Goal: Task Accomplishment & Management: Use online tool/utility

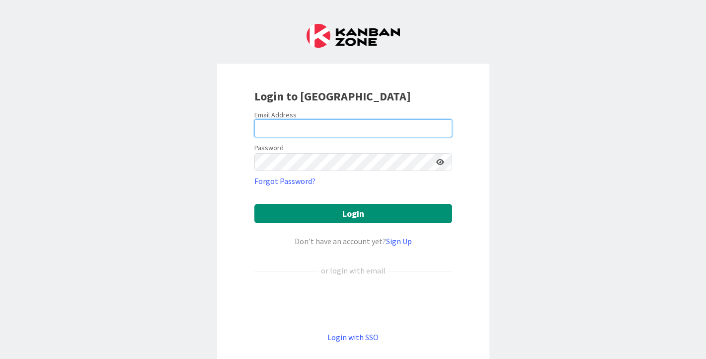
click at [283, 127] on input "email" at bounding box center [353, 128] width 198 height 18
type input "[PERSON_NAME][EMAIL_ADDRESS][PERSON_NAME][DOMAIN_NAME]"
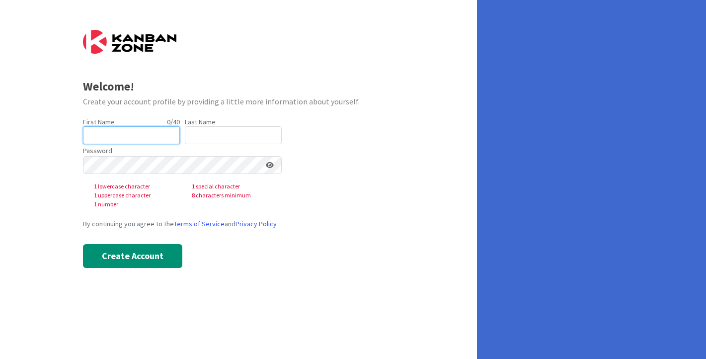
click at [118, 137] on input "text" at bounding box center [131, 135] width 97 height 18
type input "[PERSON_NAME]"
click at [199, 137] on input "text" at bounding box center [233, 135] width 97 height 18
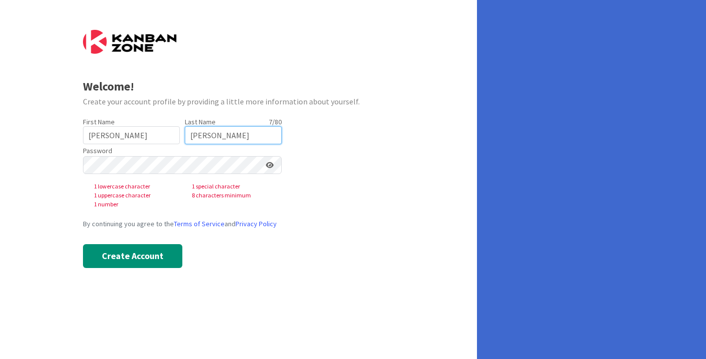
type input "[PERSON_NAME]"
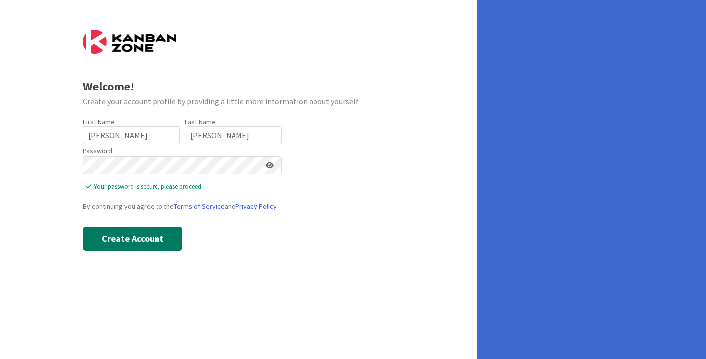
click at [149, 239] on button "Create Account" at bounding box center [132, 239] width 99 height 24
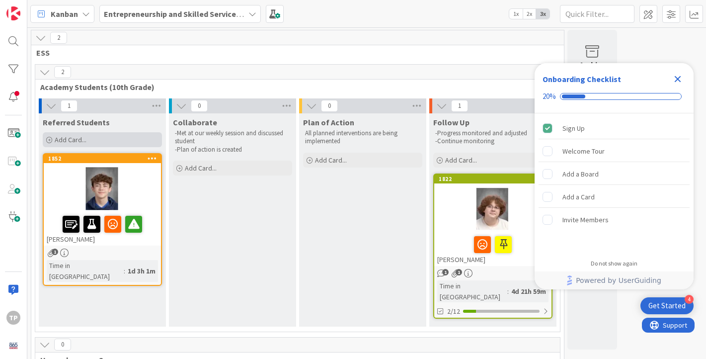
click at [73, 140] on span "Add Card..." at bounding box center [71, 139] width 32 height 9
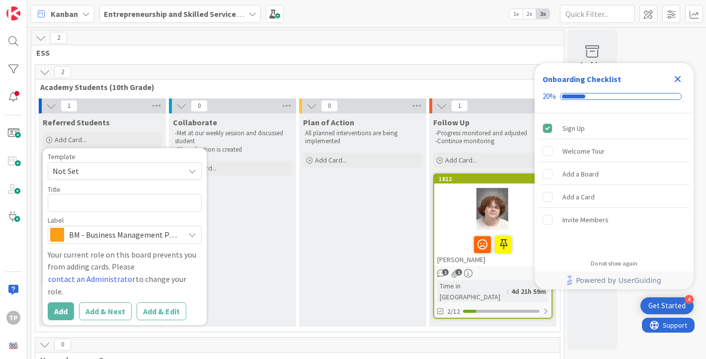
click at [193, 172] on icon at bounding box center [192, 171] width 8 height 8
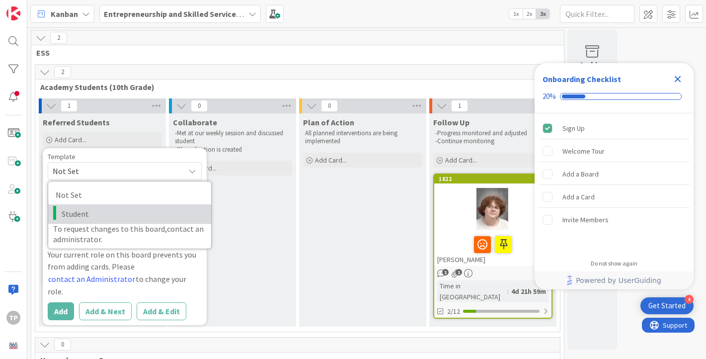
click at [129, 220] on link "Student" at bounding box center [129, 213] width 163 height 19
type textarea "x"
type textarea "Student"
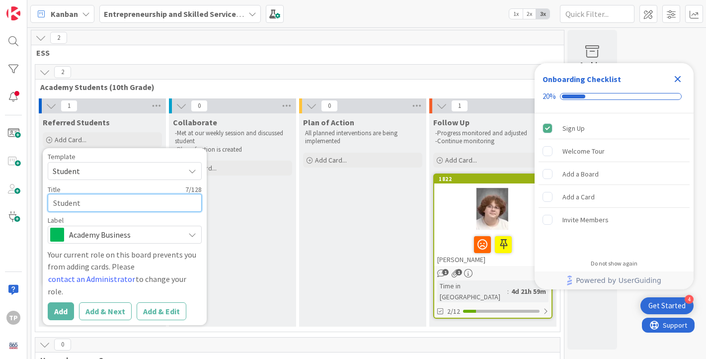
click at [120, 208] on textarea "Student" at bounding box center [125, 203] width 154 height 18
click at [247, 260] on div "Collaborate -Met at our weekly session and discussed student -Plan of action is…" at bounding box center [232, 219] width 127 height 213
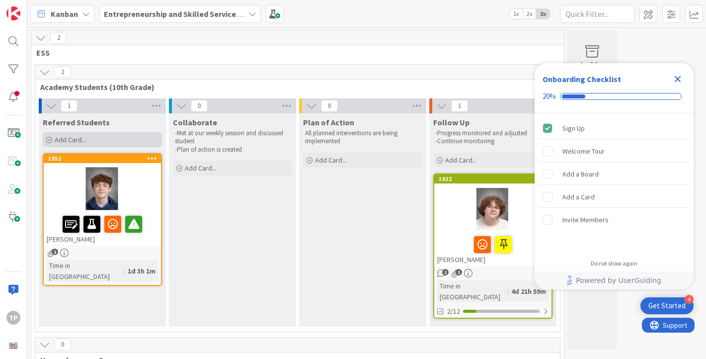
click at [80, 138] on span "Add Card..." at bounding box center [71, 139] width 32 height 9
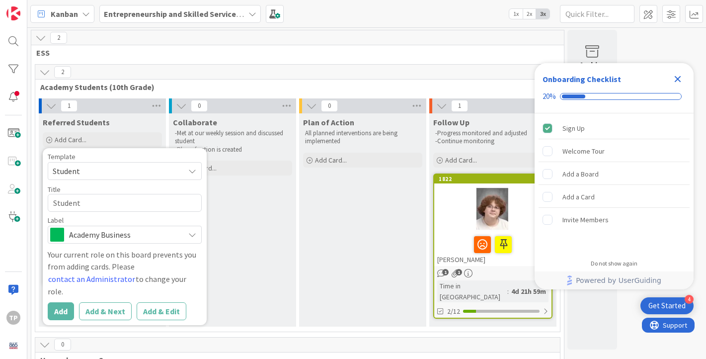
click at [186, 170] on span "Student" at bounding box center [125, 171] width 154 height 18
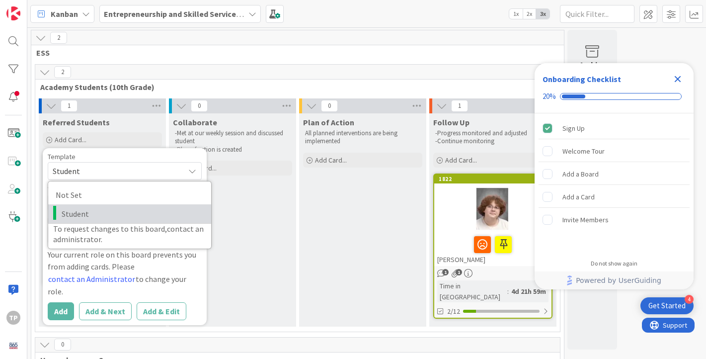
click at [171, 208] on span "Student" at bounding box center [133, 213] width 142 height 13
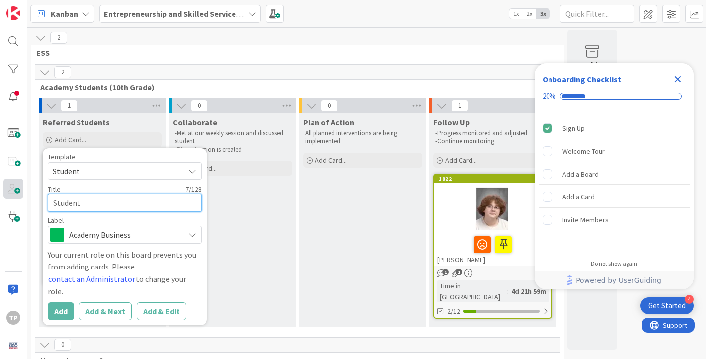
drag, startPoint x: 100, startPoint y: 202, endPoint x: 12, endPoint y: 198, distance: 88.0
click at [12, 198] on div "TP Kanban Entrepreneurship and Skilled Services Interventions - 2025-2026 1x 2x…" at bounding box center [353, 179] width 706 height 359
drag, startPoint x: 91, startPoint y: 201, endPoint x: 41, endPoint y: 198, distance: 49.7
click at [41, 198] on div "Referred Students Add Card... Template Student Not Set Student To request chang…" at bounding box center [102, 219] width 127 height 213
type textarea "x"
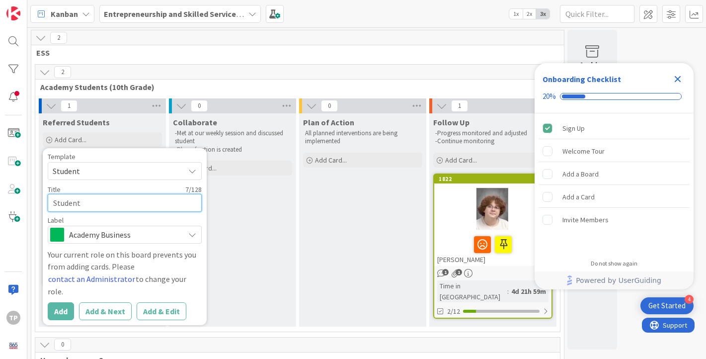
type textarea "StudentI"
type textarea "x"
type textarea "StudentIs"
type textarea "x"
type textarea "StudentI"
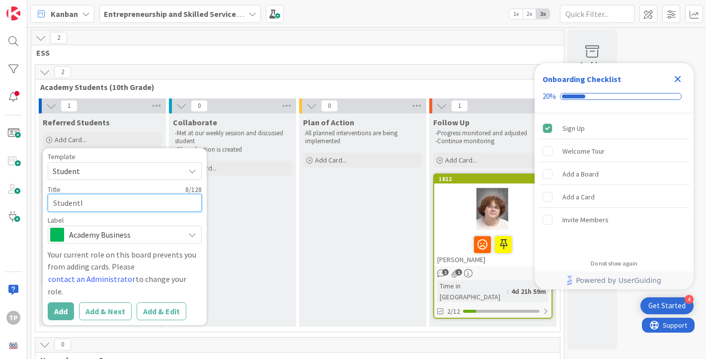
type textarea "x"
type textarea "Student"
type textarea "x"
type textarea "Studen"
type textarea "x"
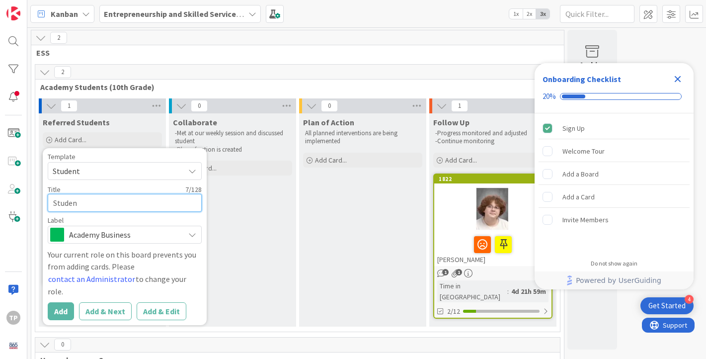
type textarea "Stude"
type textarea "x"
type textarea "Stud"
type textarea "x"
type textarea "Stu"
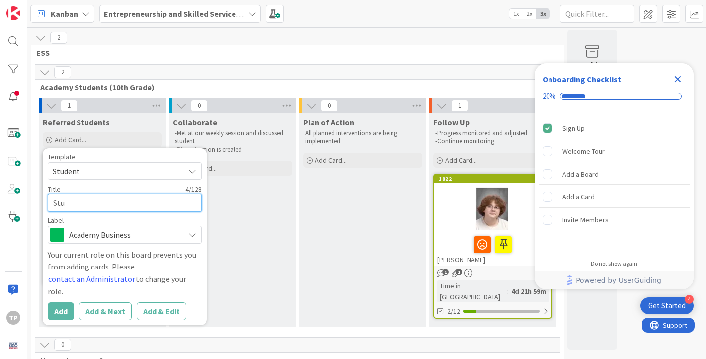
type textarea "x"
type textarea "St"
type textarea "x"
type textarea "S"
type textarea "x"
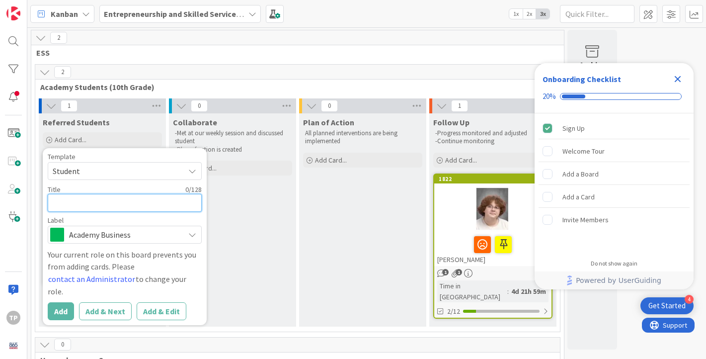
type textarea "I"
type textarea "x"
type textarea "Is"
type textarea "x"
type textarea "Isl"
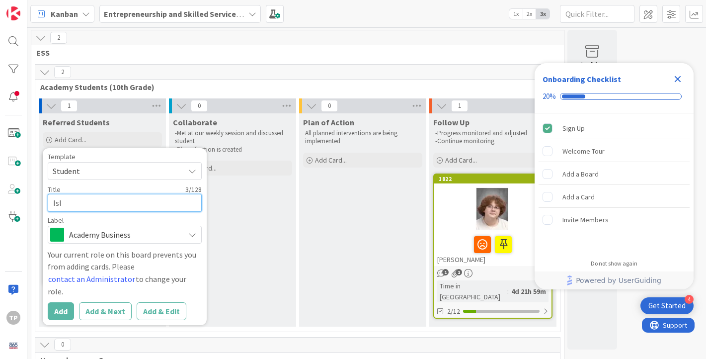
type textarea "x"
type textarea "Isla"
type textarea "x"
type textarea "Isla"
type textarea "x"
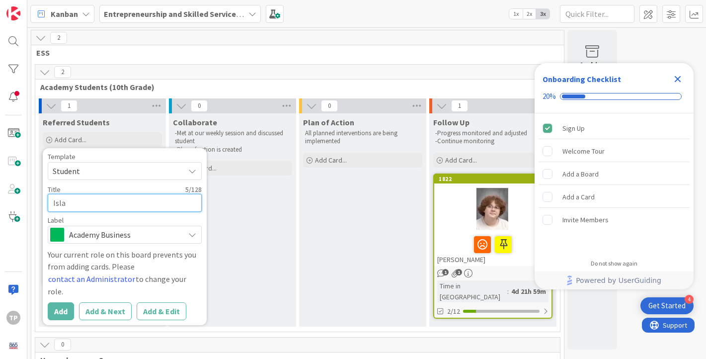
type textarea "Isla B"
type textarea "x"
type textarea "Isla Br"
type textarea "x"
type textarea "Isla Bru"
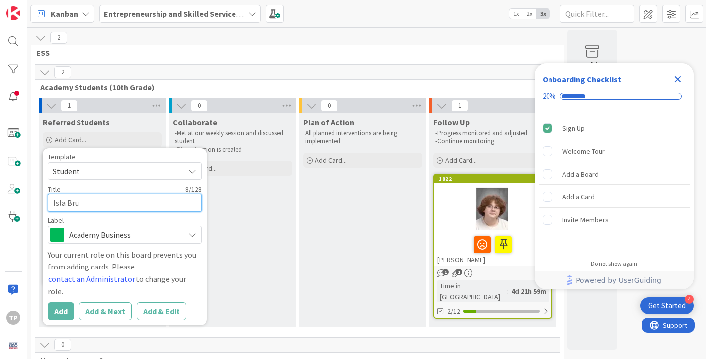
type textarea "x"
type textarea "Isla Brum"
type textarea "x"
type textarea "Isla Brumm"
type textarea "x"
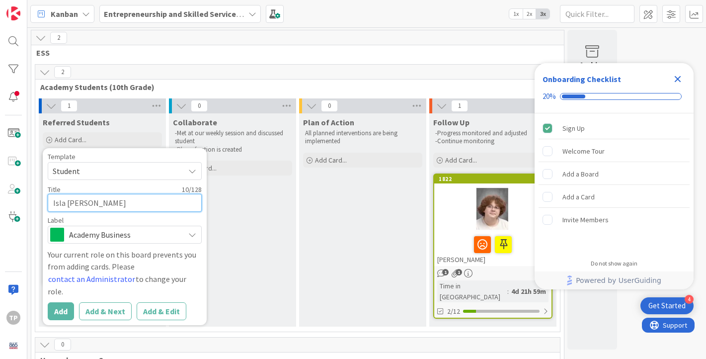
type textarea "Isla Brummi"
type textarea "x"
type textarea "Isla Brummit"
type textarea "x"
type textarea "Isla Brummitt"
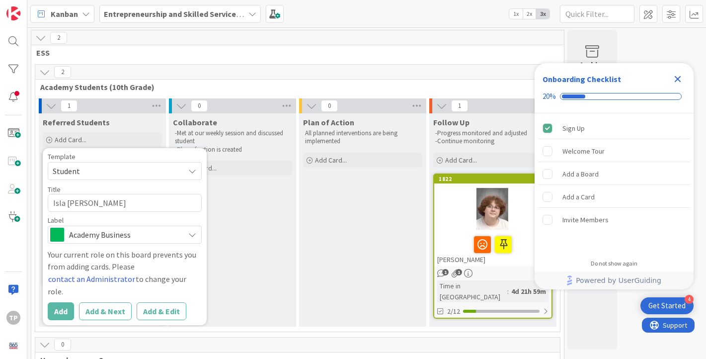
click at [252, 219] on div "Collaborate -Met at our weekly session and discussed student -Plan of action is…" at bounding box center [232, 219] width 127 height 213
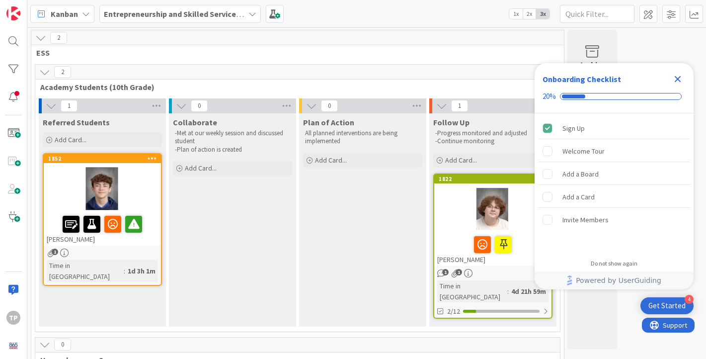
click at [677, 78] on icon "Close Checklist" at bounding box center [678, 79] width 6 height 6
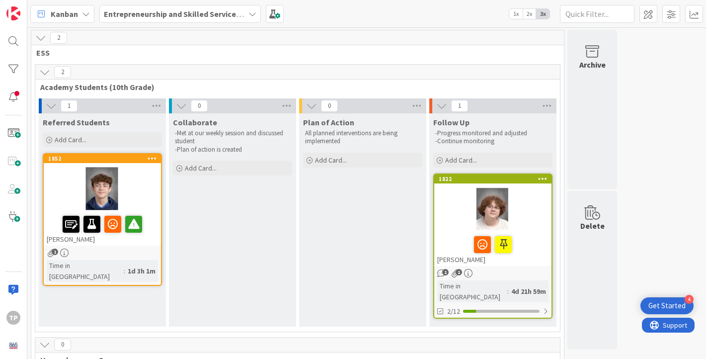
click at [340, 243] on div "Plan of Action All planned interventions are being implemented Add Card..." at bounding box center [362, 219] width 127 height 213
click at [13, 131] on span at bounding box center [13, 133] width 20 height 20
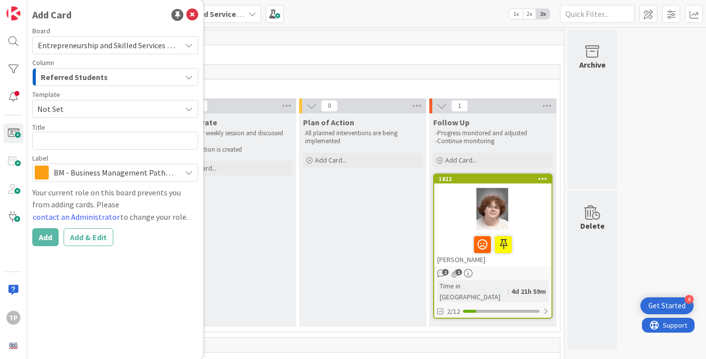
click at [78, 141] on textarea at bounding box center [115, 141] width 166 height 18
type textarea "x"
type textarea "B"
type textarea "x"
type textarea "Br"
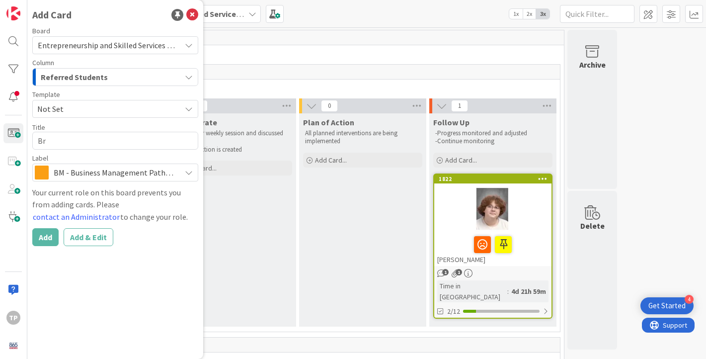
type textarea "x"
type textarea "B"
type textarea "x"
type textarea "C"
type textarea "x"
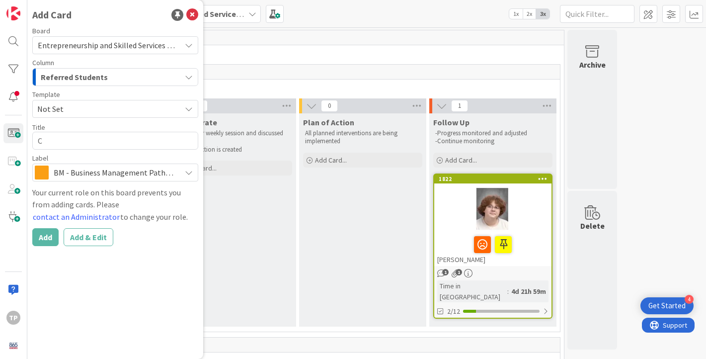
type textarea "Ch"
type textarea "x"
type textarea "Chr"
type textarea "x"
type textarea "Chri"
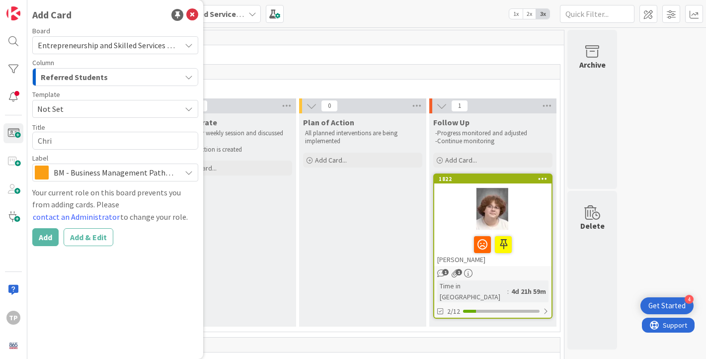
type textarea "x"
type textarea "Chris"
type textarea "x"
type textarea "Christ"
type textarea "x"
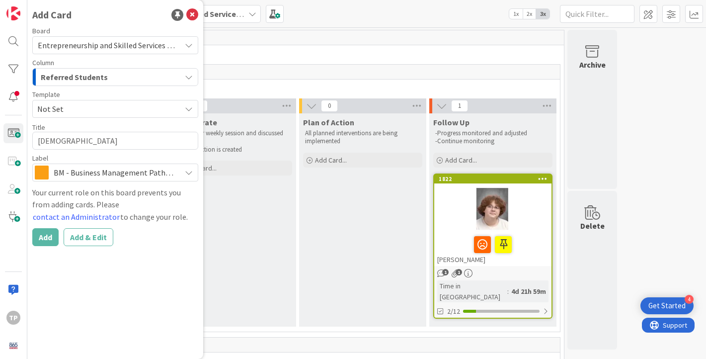
type textarea "Christo"
type textarea "x"
type textarea "Christ"
type textarea "x"
type textarea "Christo"
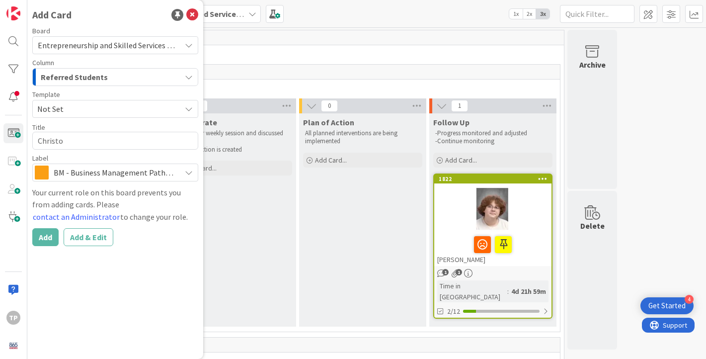
type textarea "x"
type textarea "Christop"
type textarea "x"
type textarea "Christoph"
type textarea "x"
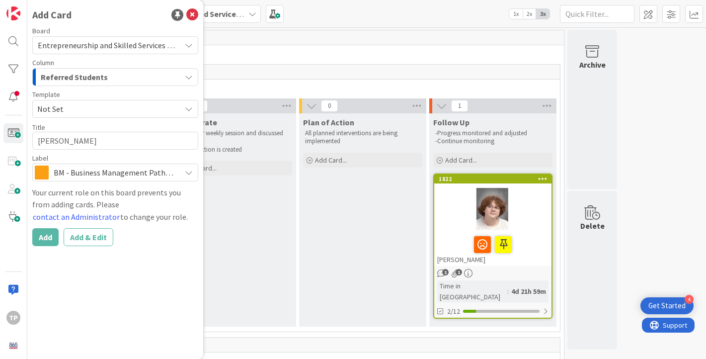
type textarea "Christophe"
type textarea "x"
type textarea "Christopher"
type textarea "x"
type textarea "Christopher M"
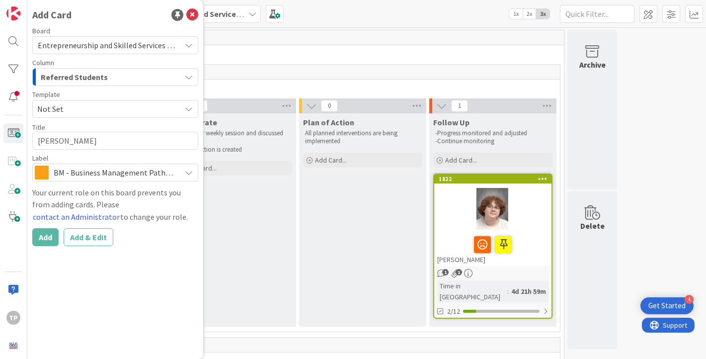
type textarea "x"
type textarea "Christopher Mi"
type textarea "x"
type textarea "Christopher Mil"
type textarea "x"
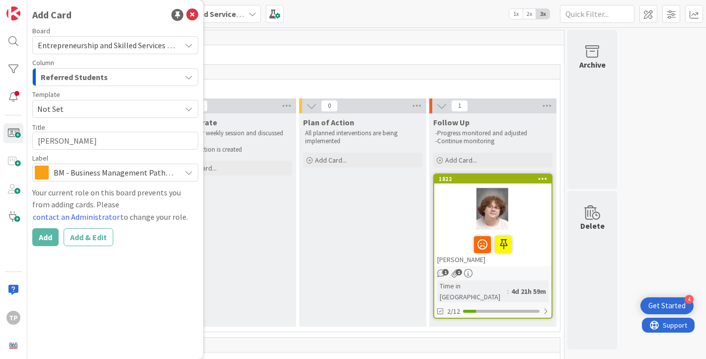
type textarea "Christopher Mill"
type textarea "x"
type textarea "Christopher Mille"
type textarea "x"
type textarea "Christopher Miller"
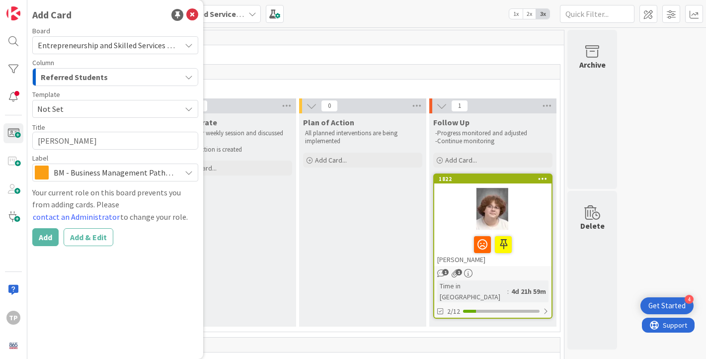
click at [80, 109] on span "Not Set" at bounding box center [105, 108] width 136 height 13
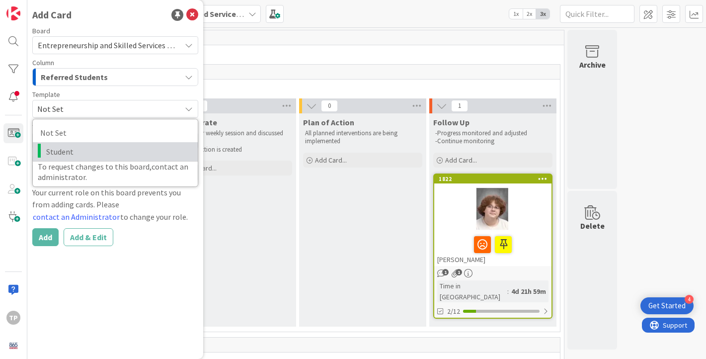
click at [81, 152] on span "Student" at bounding box center [118, 151] width 144 height 13
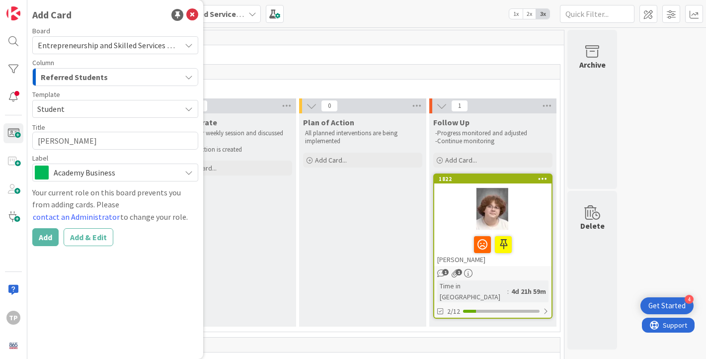
type textarea "x"
type textarea "Student"
